Goal: Information Seeking & Learning: Learn about a topic

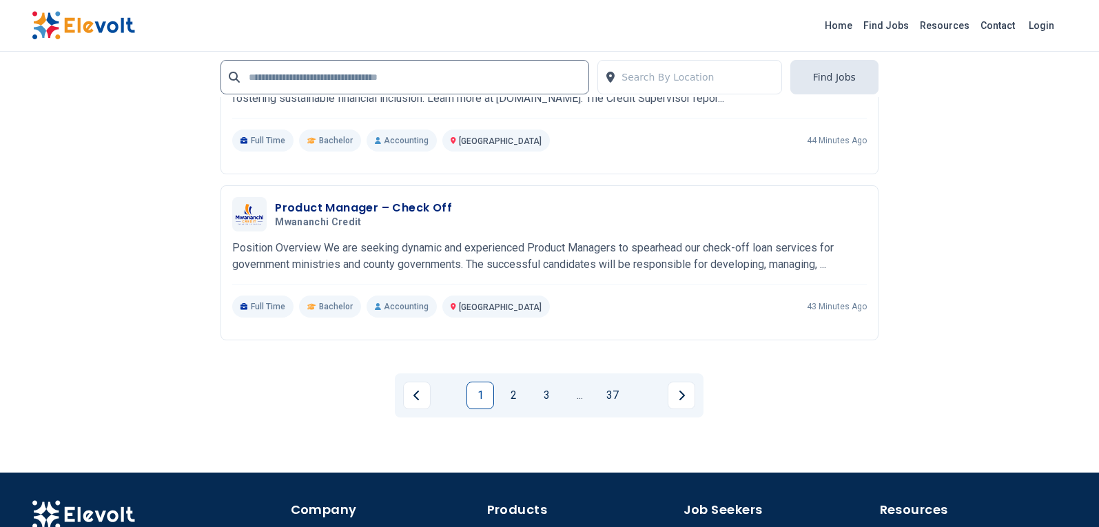
scroll to position [3100, 0]
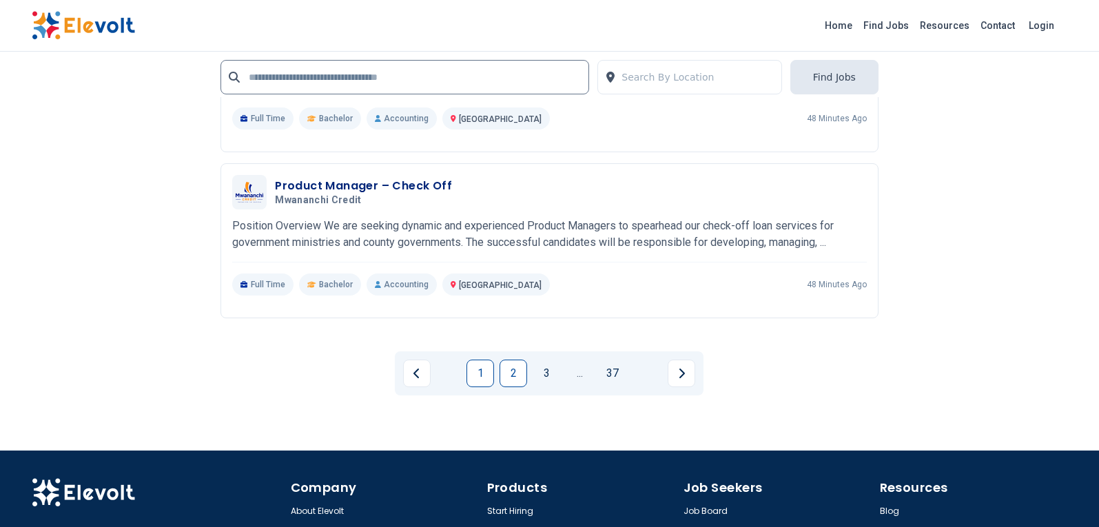
click at [513, 370] on link "2" at bounding box center [513, 374] width 28 height 28
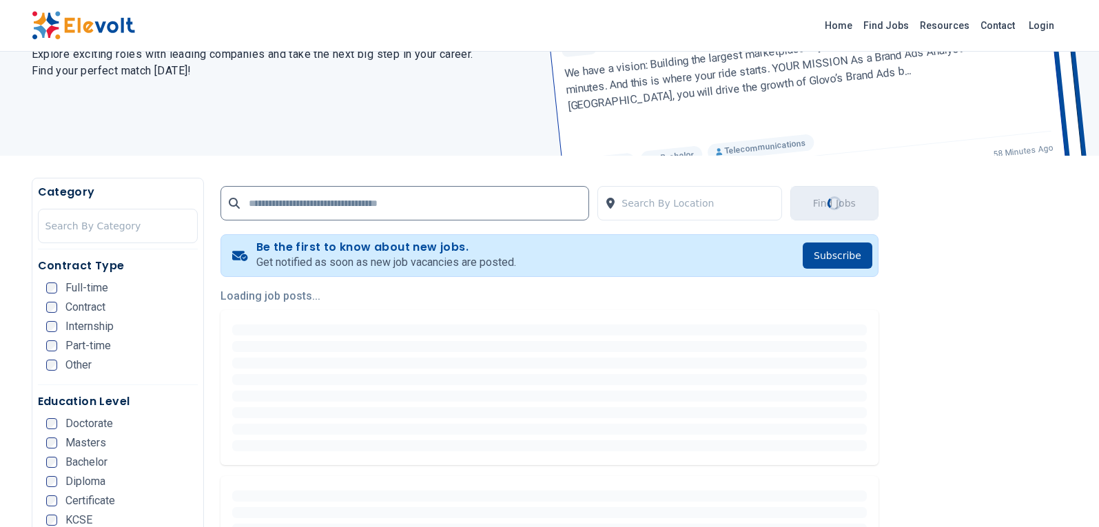
scroll to position [138, 0]
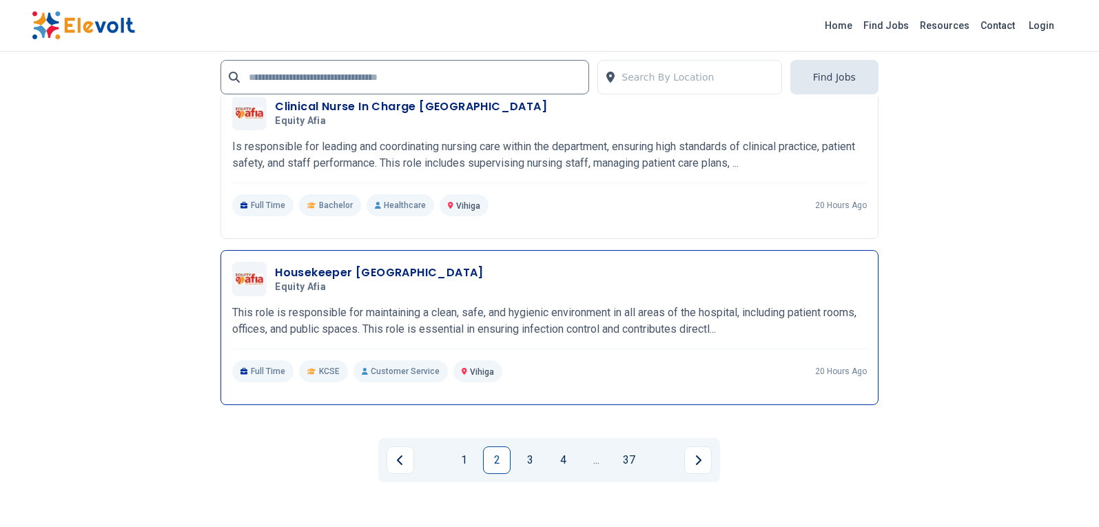
scroll to position [3031, 0]
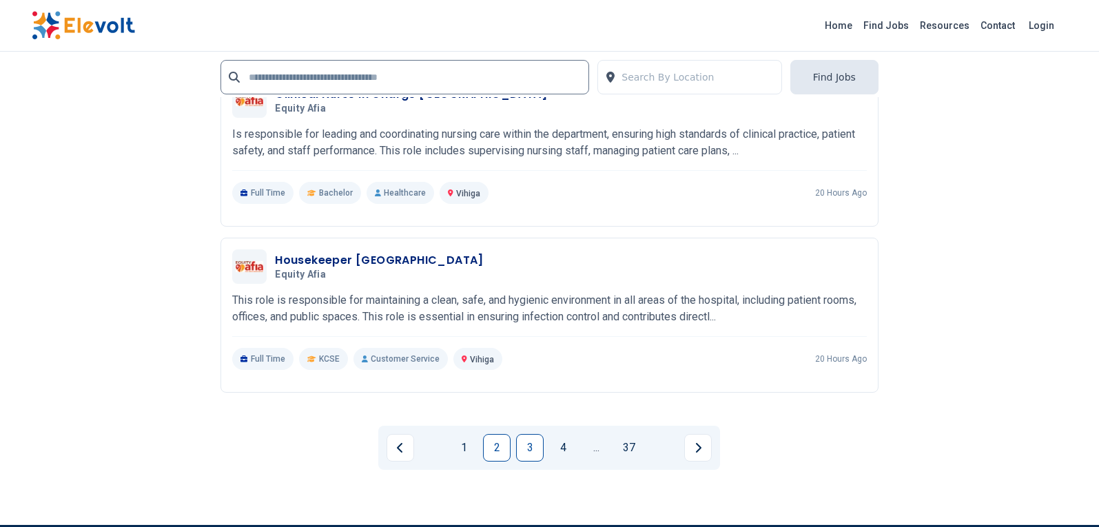
click at [527, 448] on link "3" at bounding box center [530, 448] width 28 height 28
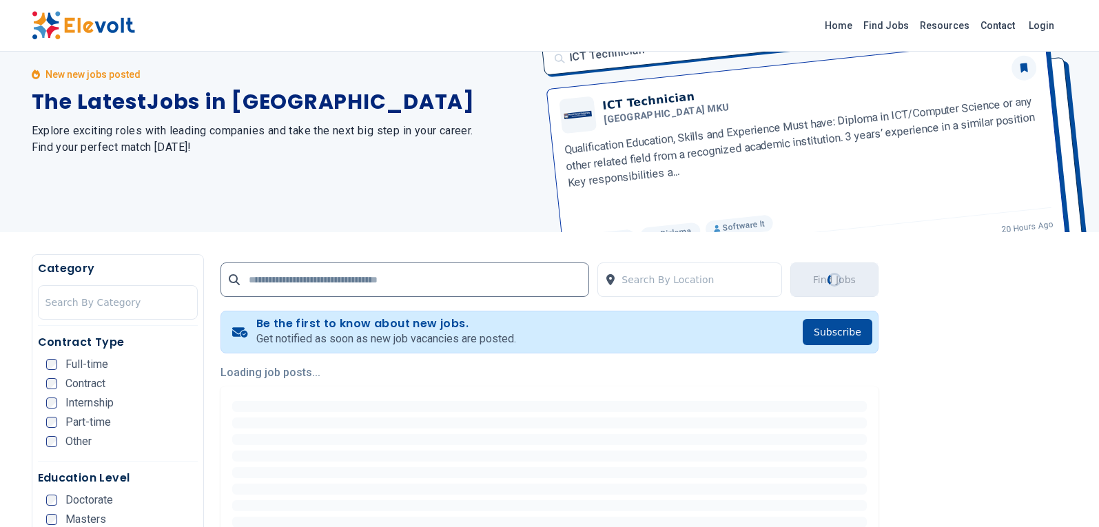
scroll to position [207, 0]
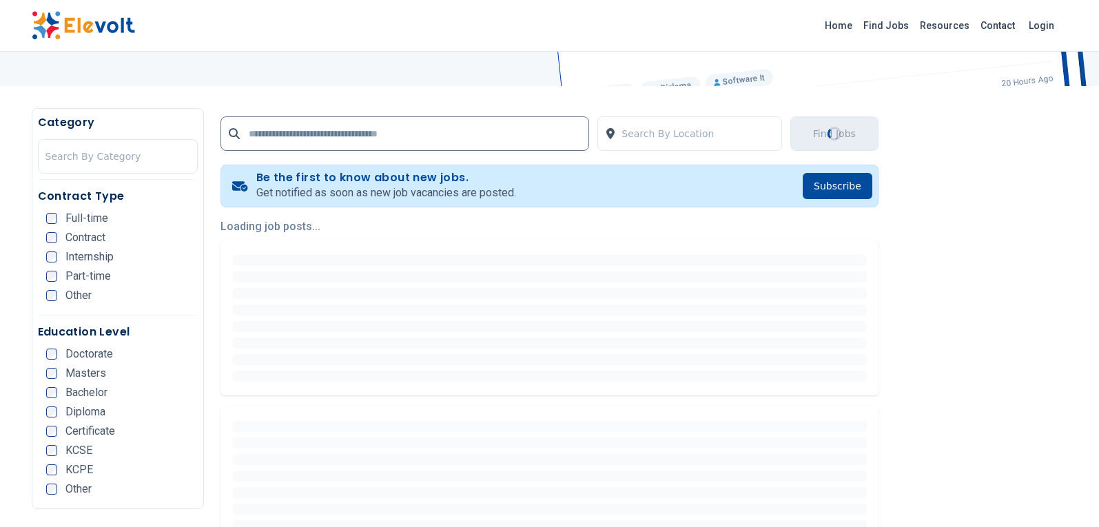
click at [475, 360] on div at bounding box center [549, 359] width 635 height 11
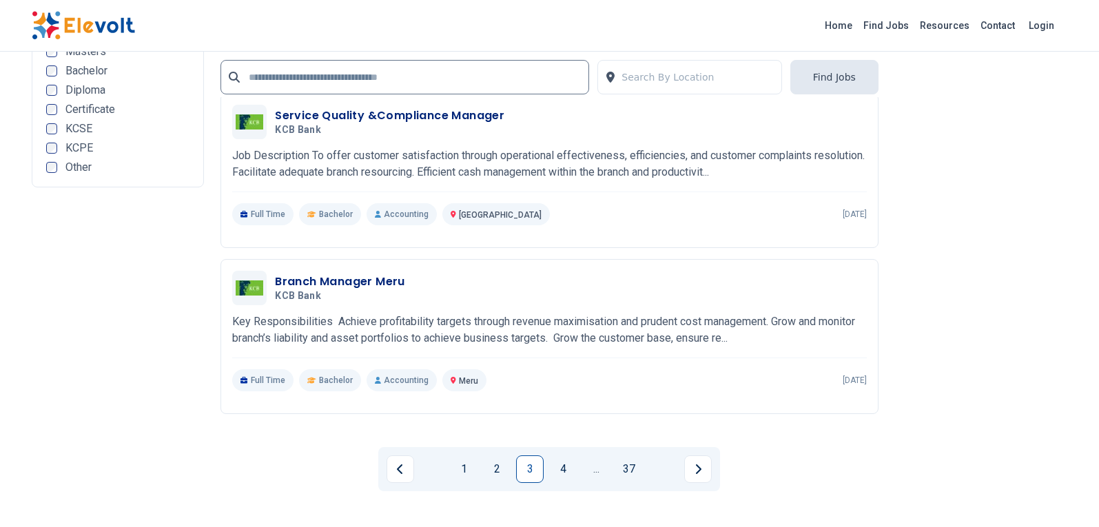
scroll to position [3169, 0]
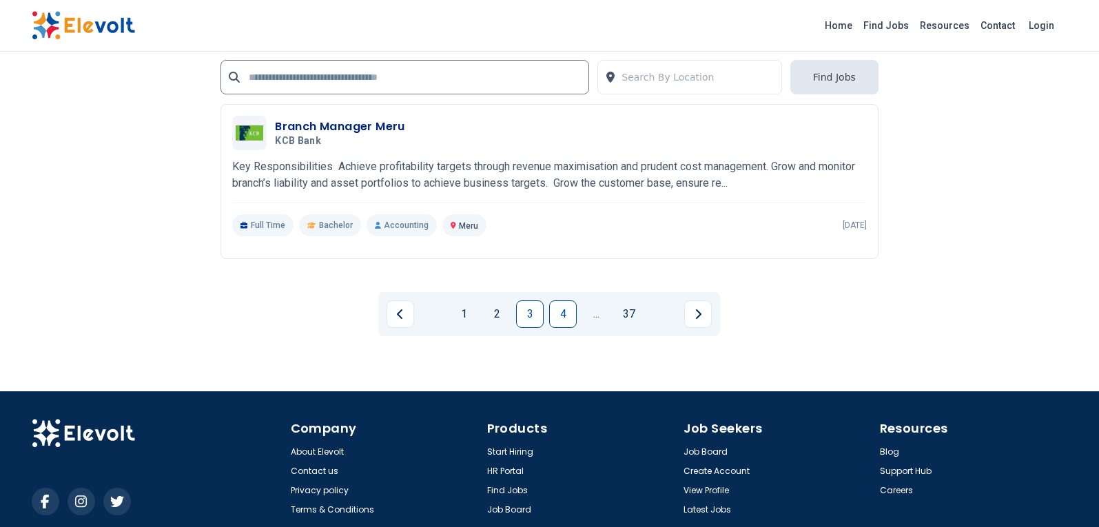
click at [559, 306] on link "4" at bounding box center [563, 314] width 28 height 28
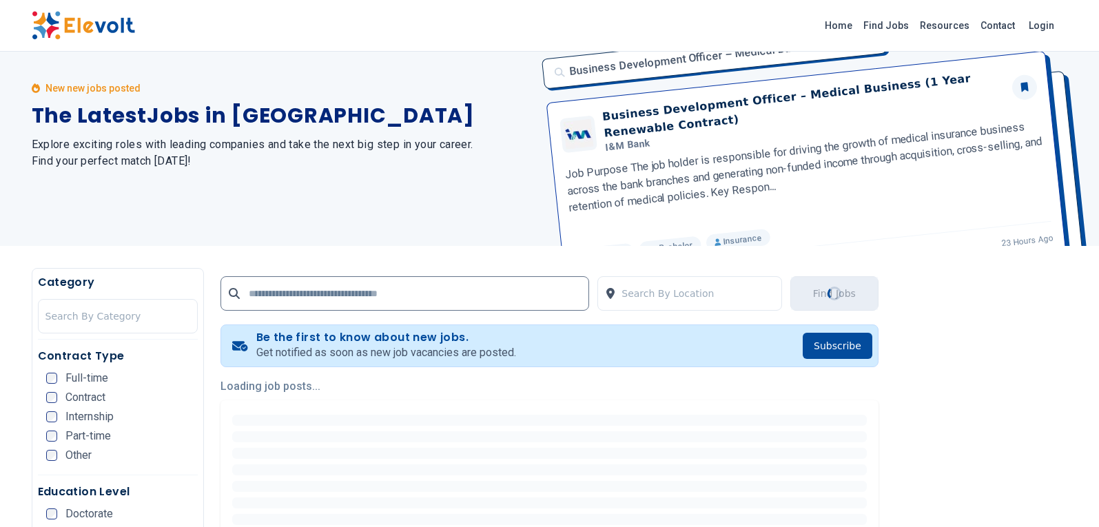
scroll to position [0, 0]
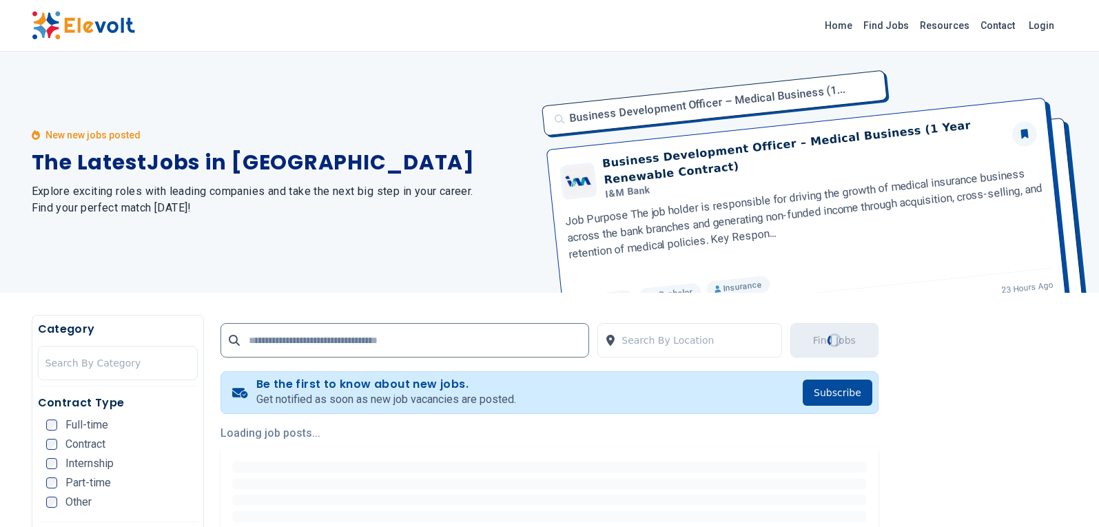
click at [28, 270] on div "New new jobs posted The Latest Jobs in [GEOGRAPHIC_DATA] Explore exciting roles…" at bounding box center [550, 172] width 1058 height 241
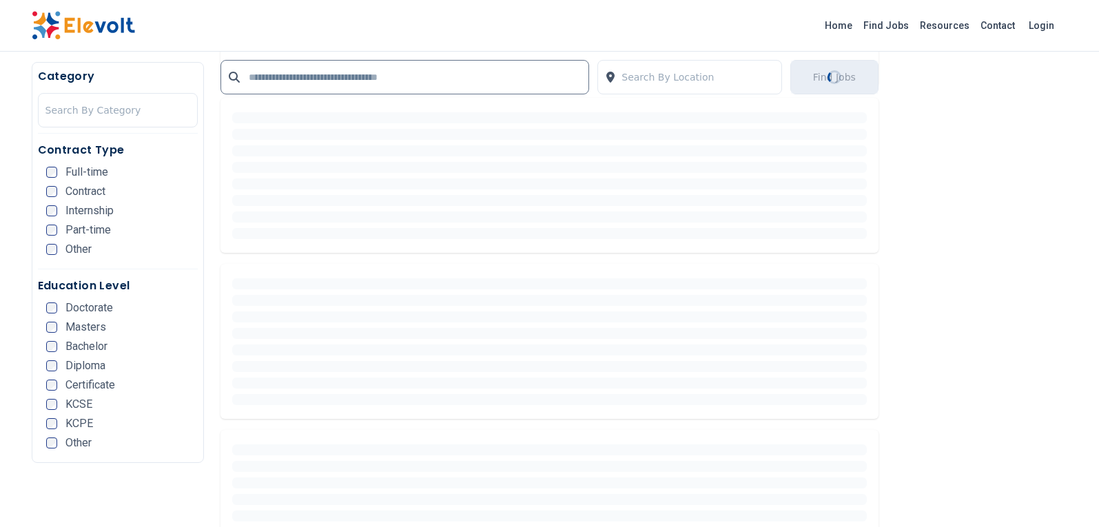
scroll to position [1722, 0]
